Goal: Information Seeking & Learning: Learn about a topic

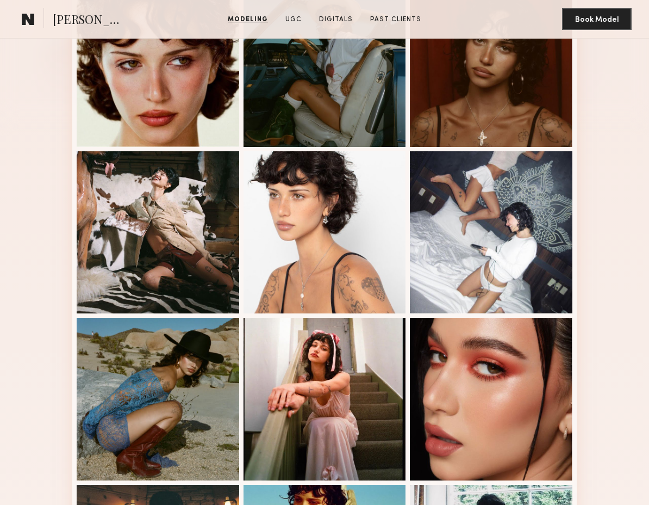
scroll to position [317, 0]
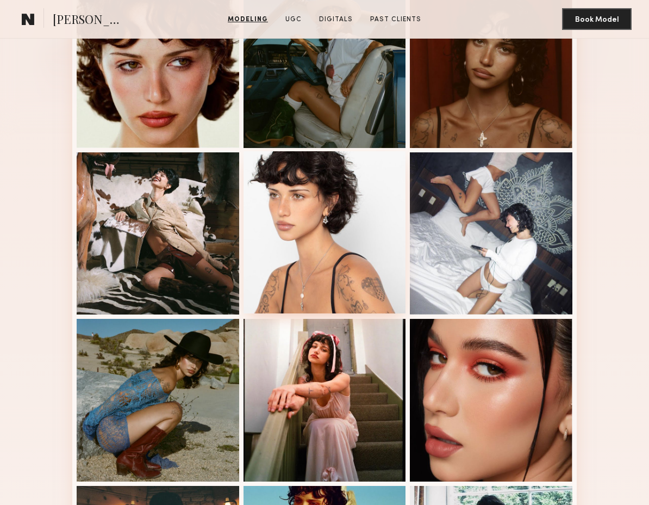
click at [325, 225] on div at bounding box center [325, 232] width 163 height 163
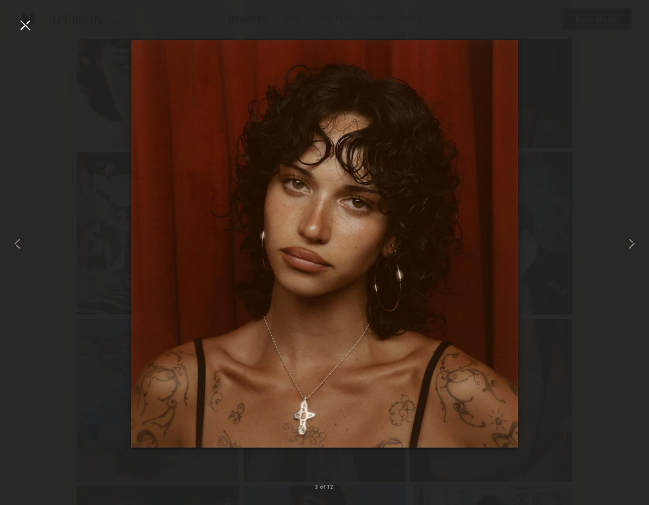
click at [439, 264] on img at bounding box center [324, 243] width 387 height 407
click at [28, 27] on div at bounding box center [24, 24] width 17 height 17
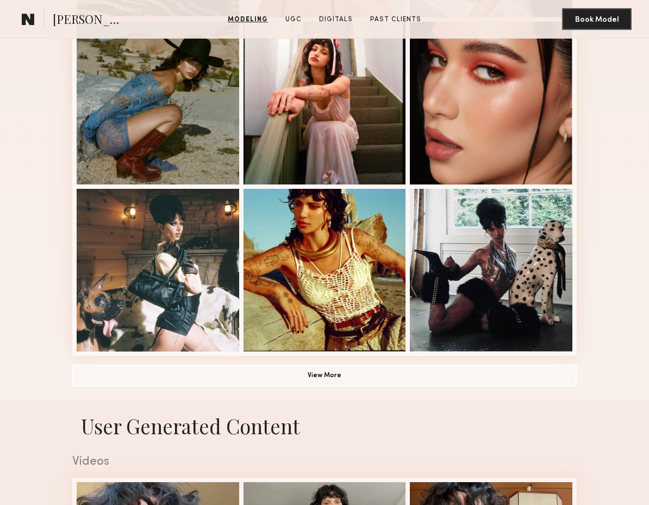
scroll to position [619, 0]
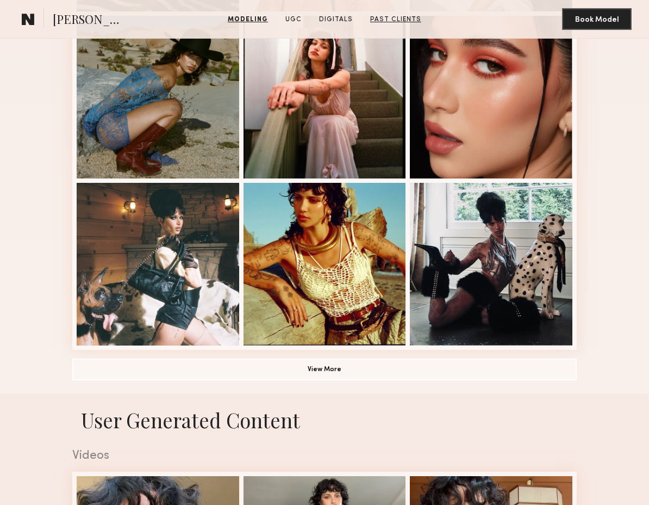
click at [387, 21] on link "Past Clients" at bounding box center [396, 20] width 60 height 10
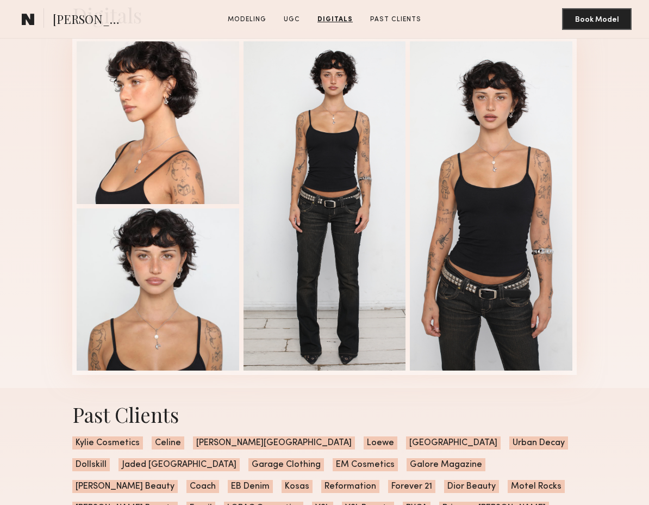
scroll to position [2180, 0]
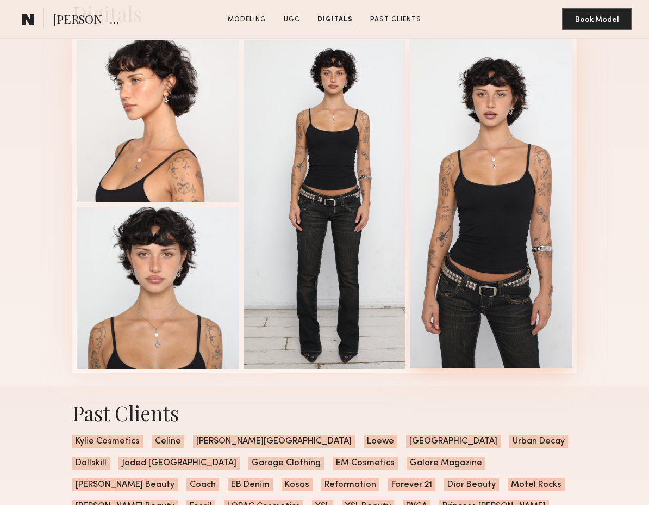
click at [483, 106] on div at bounding box center [491, 203] width 163 height 329
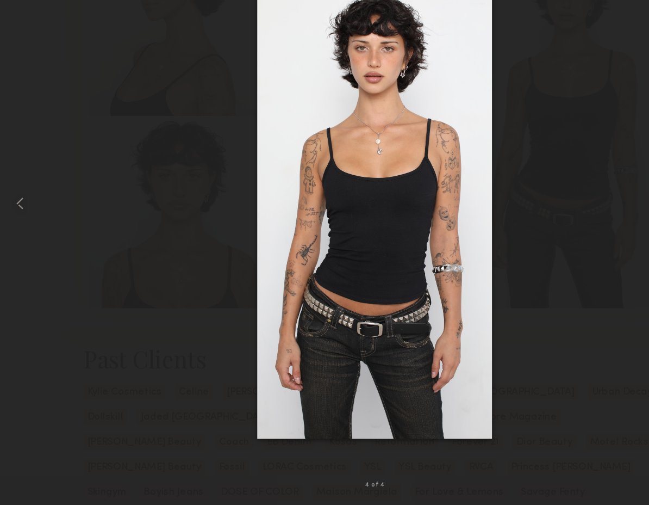
scroll to position [2214, 0]
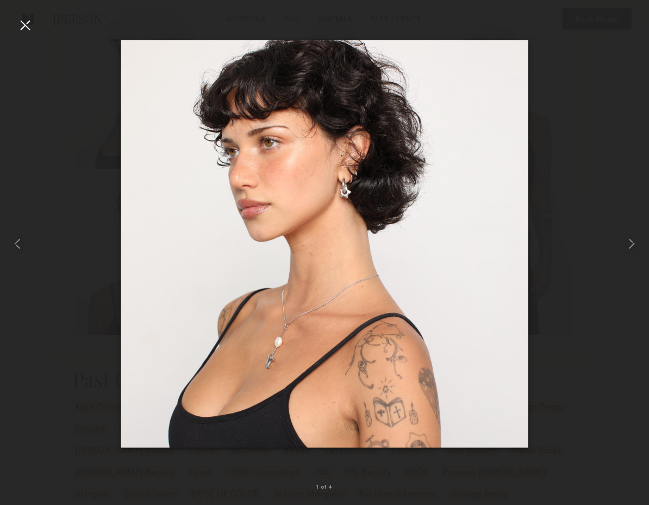
click at [578, 134] on div at bounding box center [324, 243] width 649 height 453
click at [23, 28] on div at bounding box center [24, 24] width 17 height 17
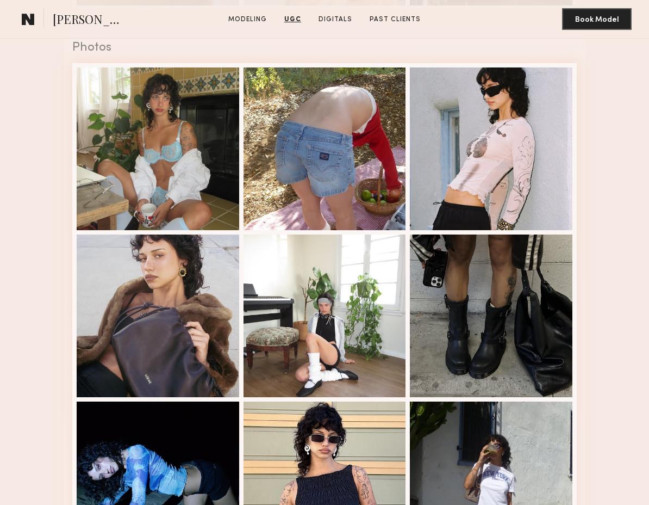
scroll to position [1420, 0]
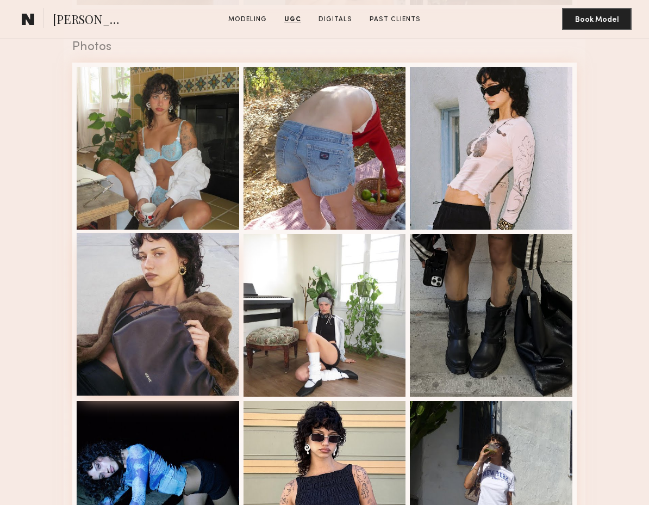
click at [144, 327] on div at bounding box center [158, 314] width 163 height 163
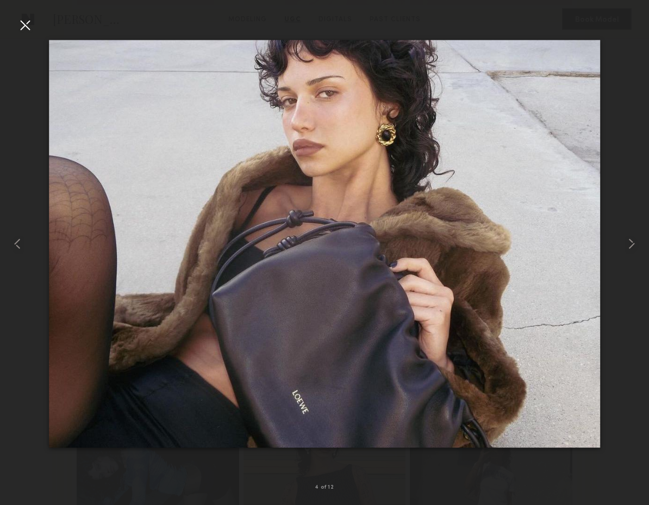
click at [25, 25] on div at bounding box center [24, 24] width 17 height 17
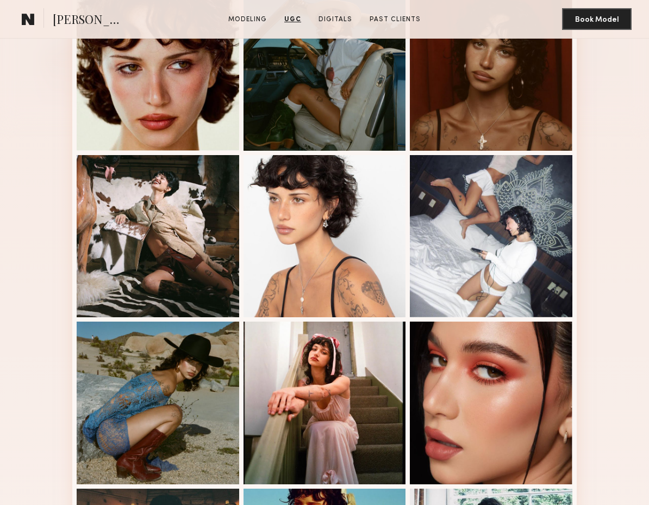
scroll to position [0, 0]
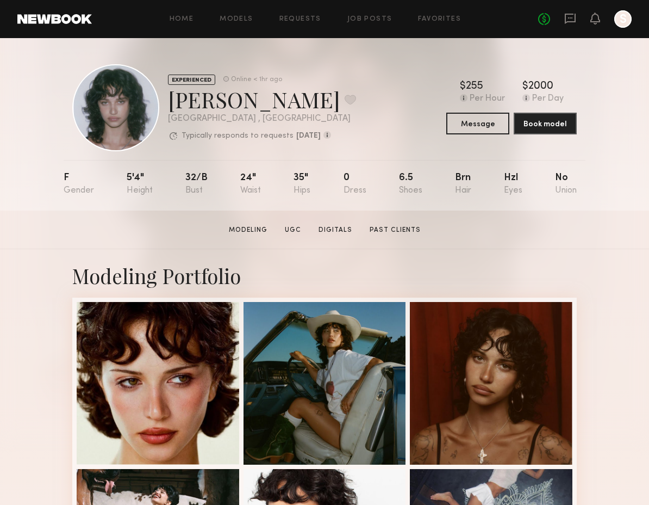
drag, startPoint x: 255, startPoint y: 104, endPoint x: 163, endPoint y: 106, distance: 91.9
click at [163, 106] on div "EXPERIENCED Online < 1hr ago [PERSON_NAME] Favorite [GEOGRAPHIC_DATA] , [GEOGRA…" at bounding box center [214, 107] width 284 height 87
drag, startPoint x: 166, startPoint y: 105, endPoint x: 254, endPoint y: 109, distance: 87.6
click at [254, 109] on div "EXPERIENCED Online < 1hr ago [PERSON_NAME] Favorite [GEOGRAPHIC_DATA] , [GEOGRA…" at bounding box center [214, 107] width 284 height 87
copy div "[PERSON_NAME]"
